Goal: Task Accomplishment & Management: Manage account settings

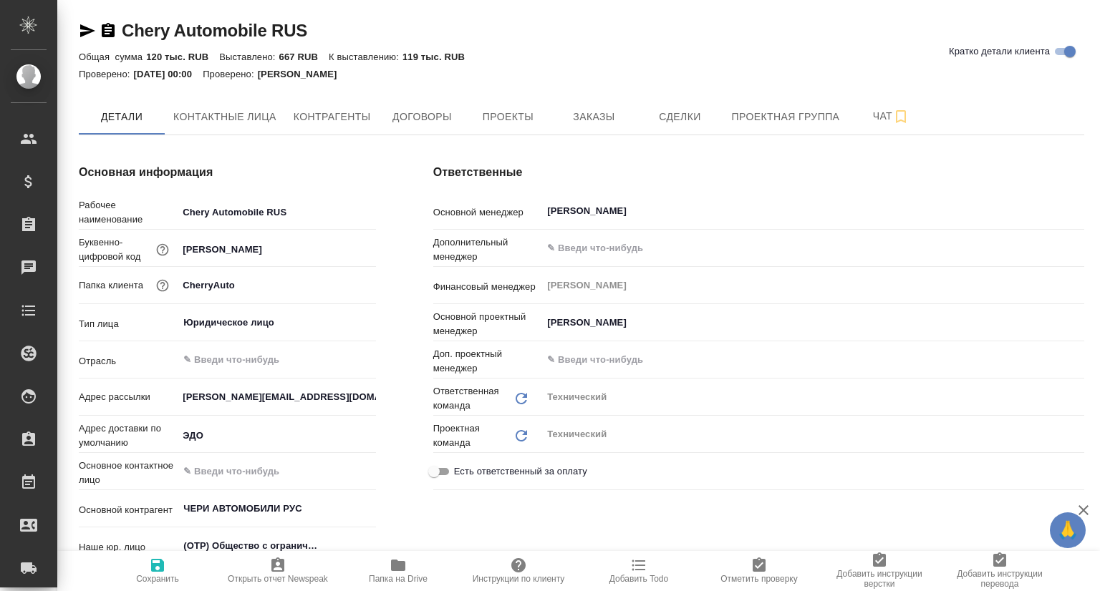
type textarea "x"
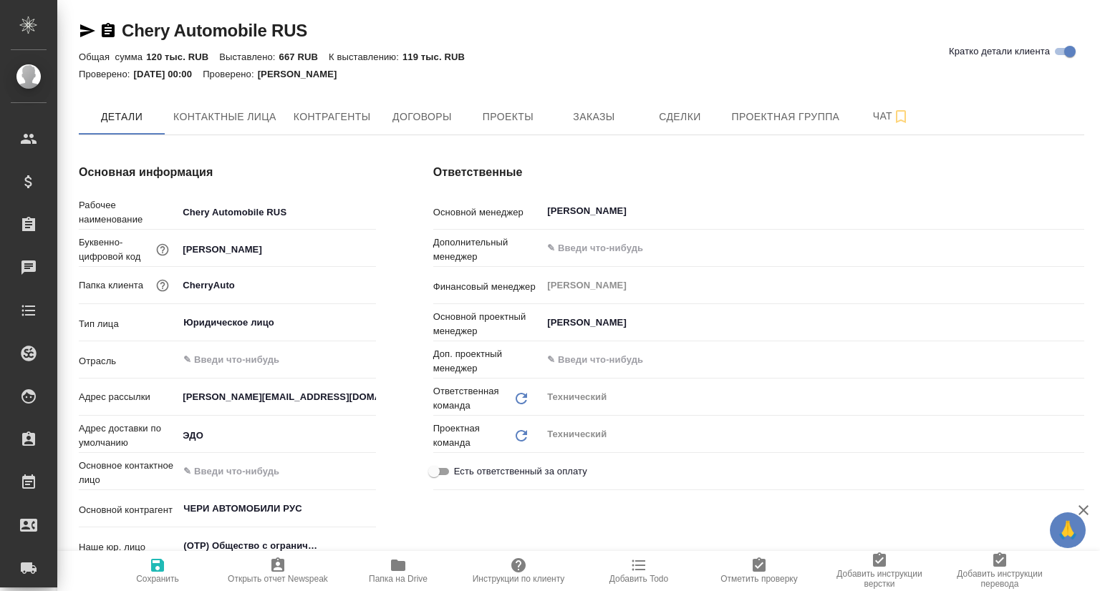
type textarea "x"
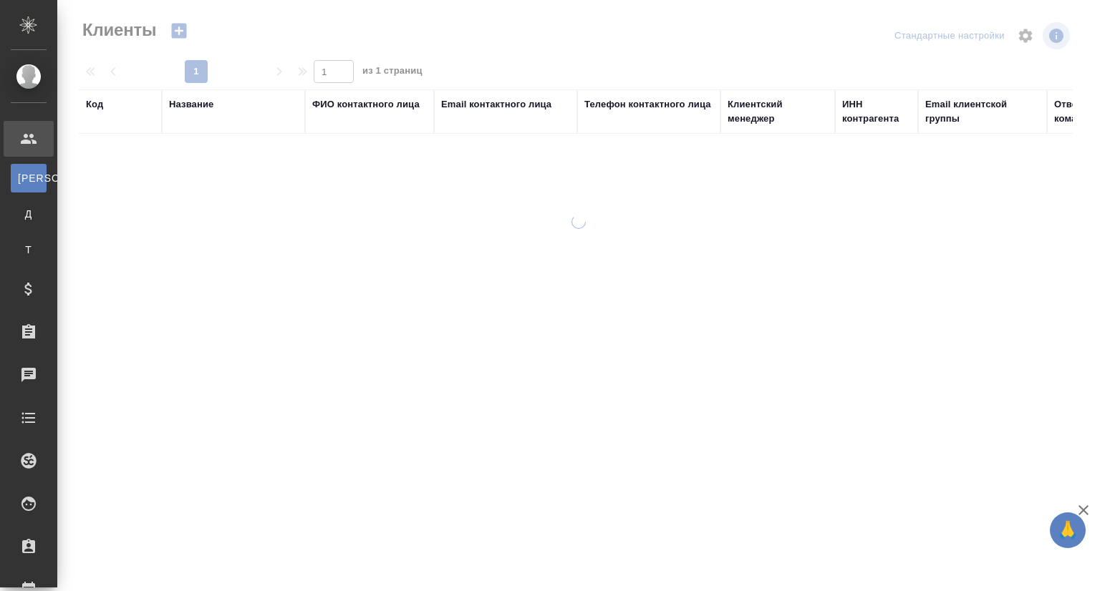
select select "RU"
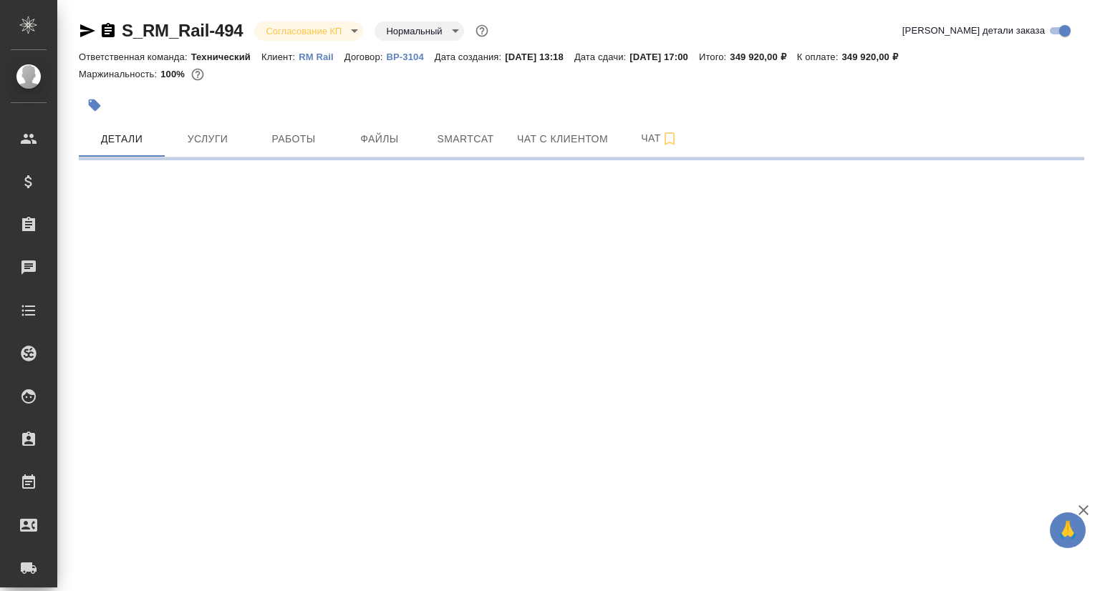
select select "RU"
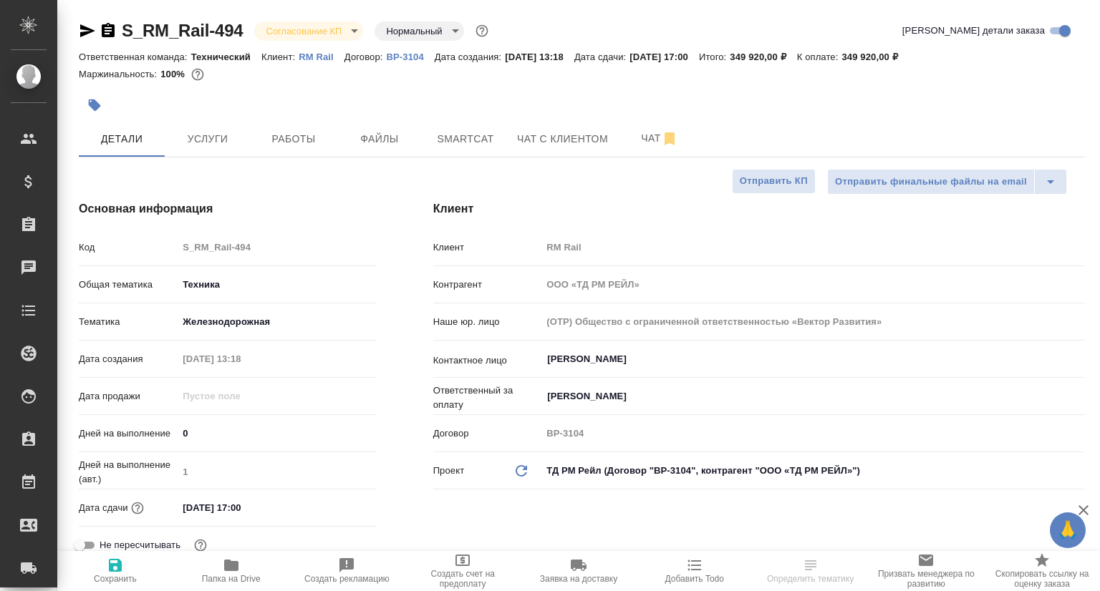
type textarea "x"
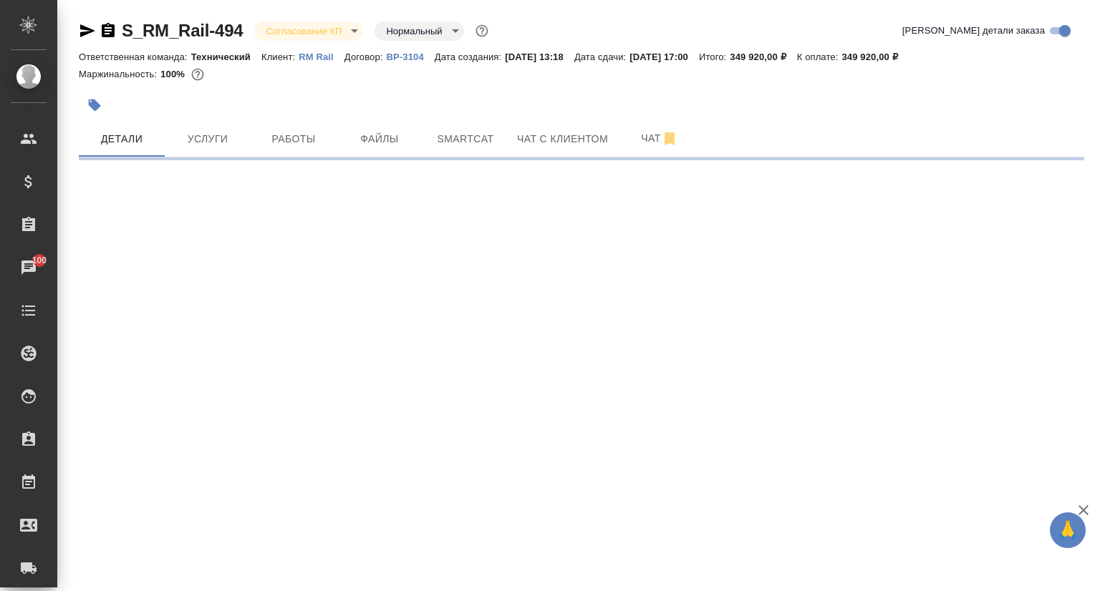
select select "RU"
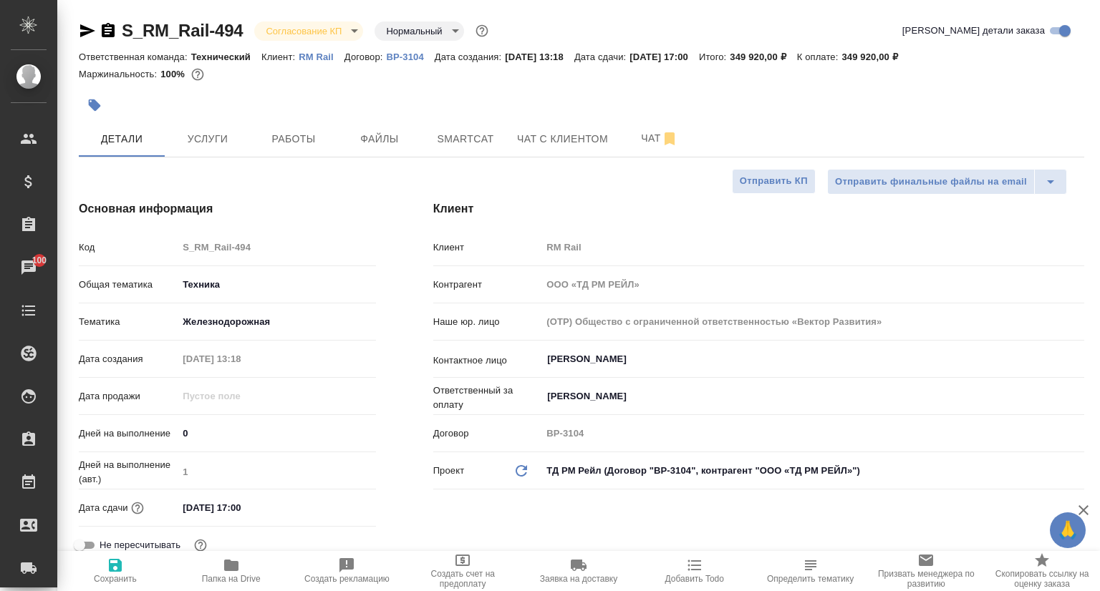
type textarea "x"
